Goal: Navigation & Orientation: Find specific page/section

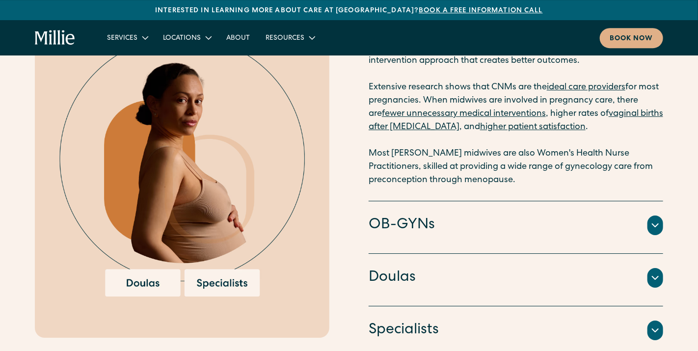
scroll to position [1428, 0]
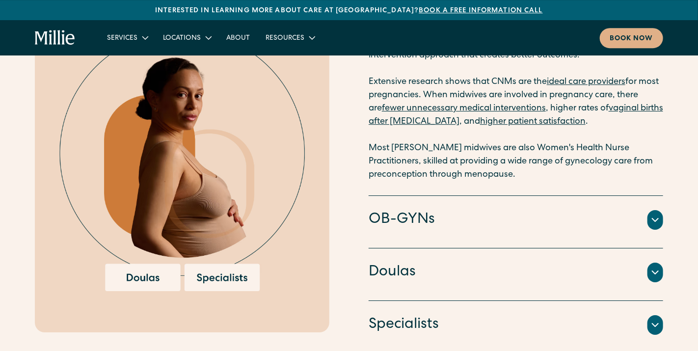
click at [621, 239] on div "OB-GYNs Doctors and surgeons trained to perform [MEDICAL_DATA] sections, vacuum…" at bounding box center [516, 222] width 294 height 53
click at [662, 224] on div at bounding box center [655, 220] width 16 height 20
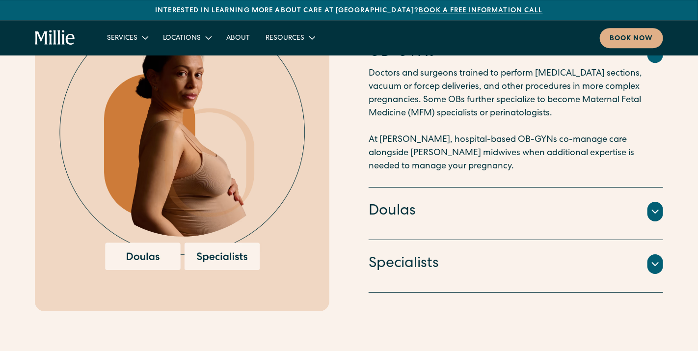
click at [577, 211] on div "Doulas" at bounding box center [516, 211] width 294 height 21
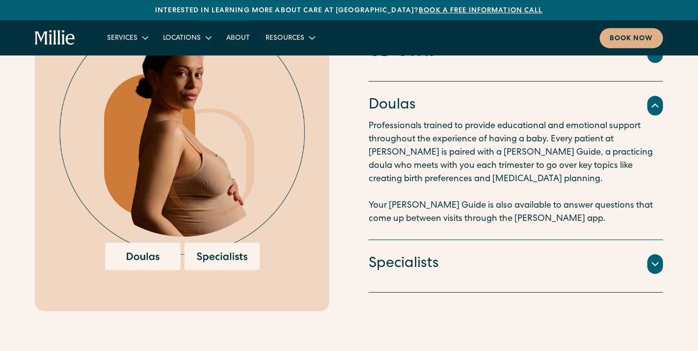
click at [567, 269] on div "Specialists" at bounding box center [516, 264] width 294 height 21
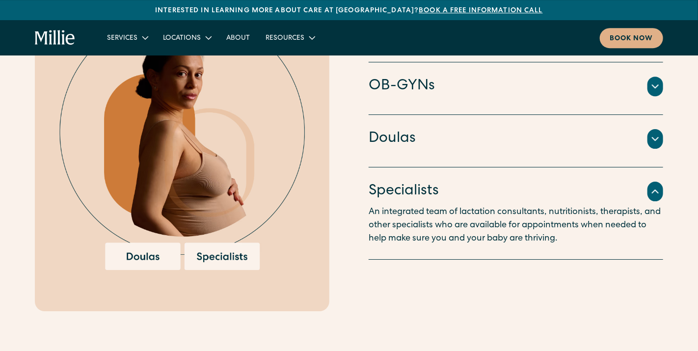
click at [584, 198] on div "Specialists" at bounding box center [516, 191] width 294 height 21
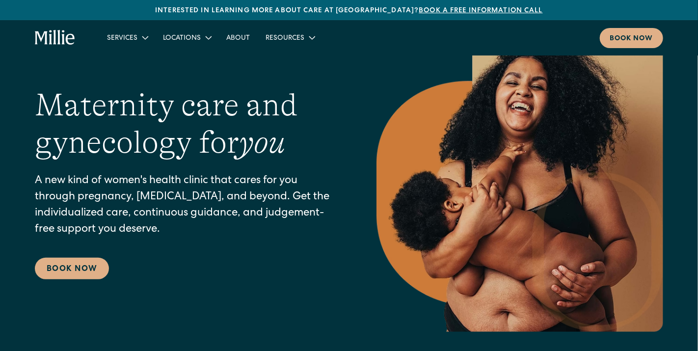
scroll to position [0, 0]
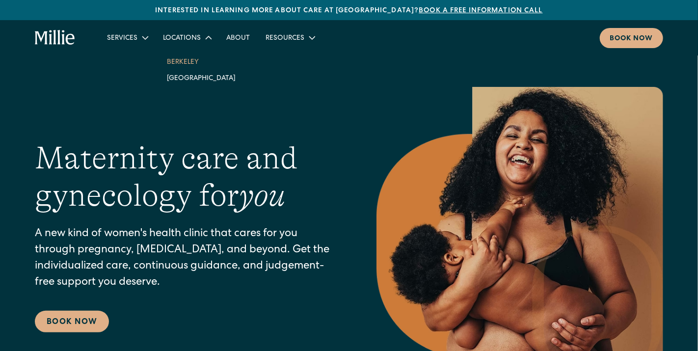
click at [186, 61] on link "Berkeley" at bounding box center [201, 61] width 84 height 16
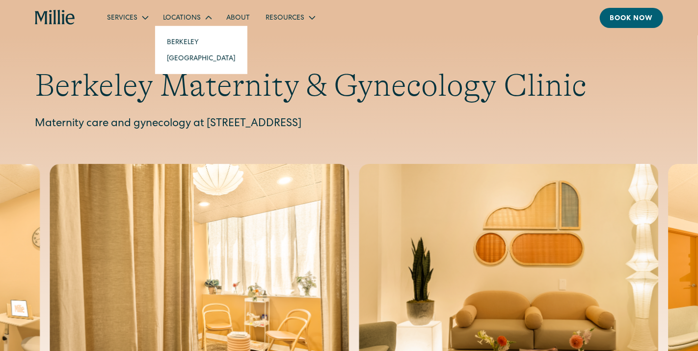
click at [194, 16] on div "Locations" at bounding box center [182, 18] width 38 height 10
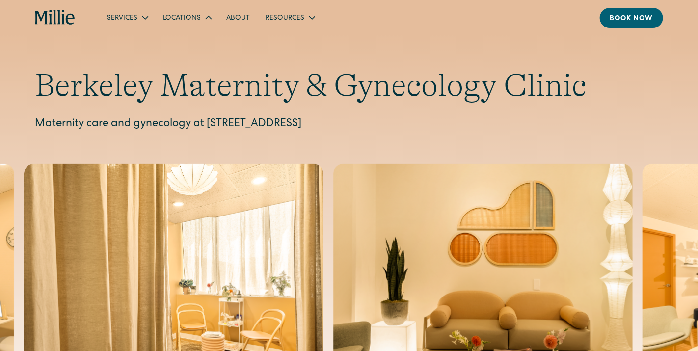
click at [190, 20] on div "Locations" at bounding box center [182, 18] width 38 height 10
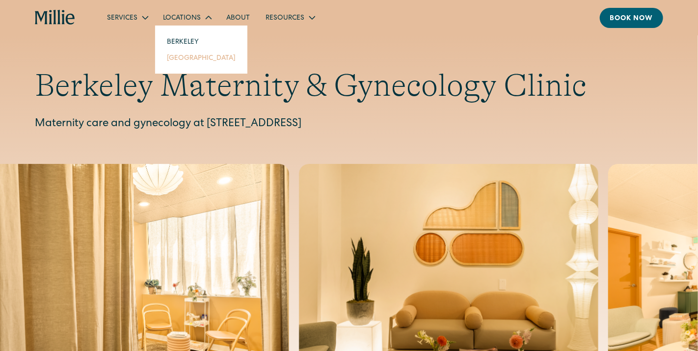
click at [190, 62] on link "[GEOGRAPHIC_DATA]" at bounding box center [201, 58] width 84 height 16
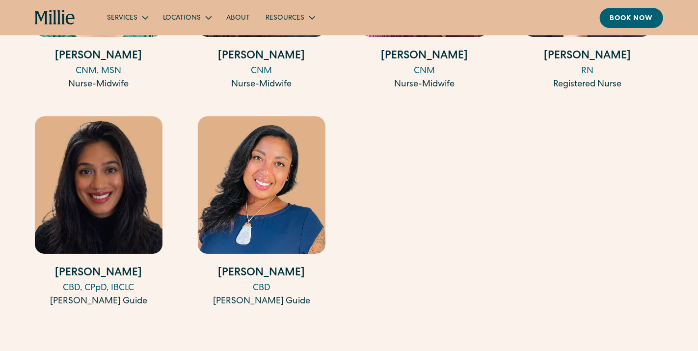
scroll to position [1599, 0]
